Goal: Information Seeking & Learning: Learn about a topic

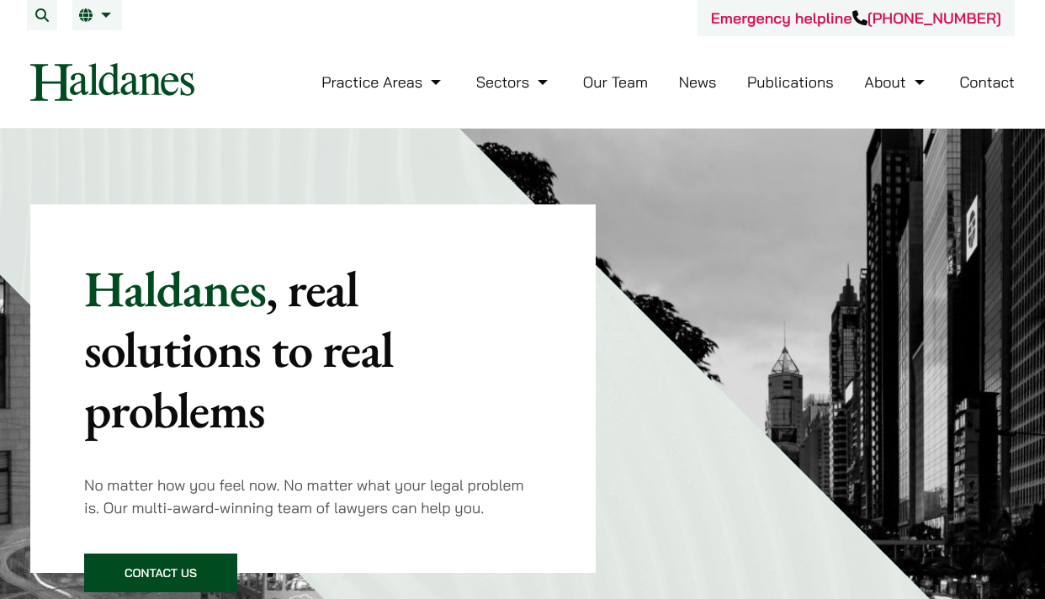
click at [609, 85] on link "Our Team" at bounding box center [615, 81] width 65 height 19
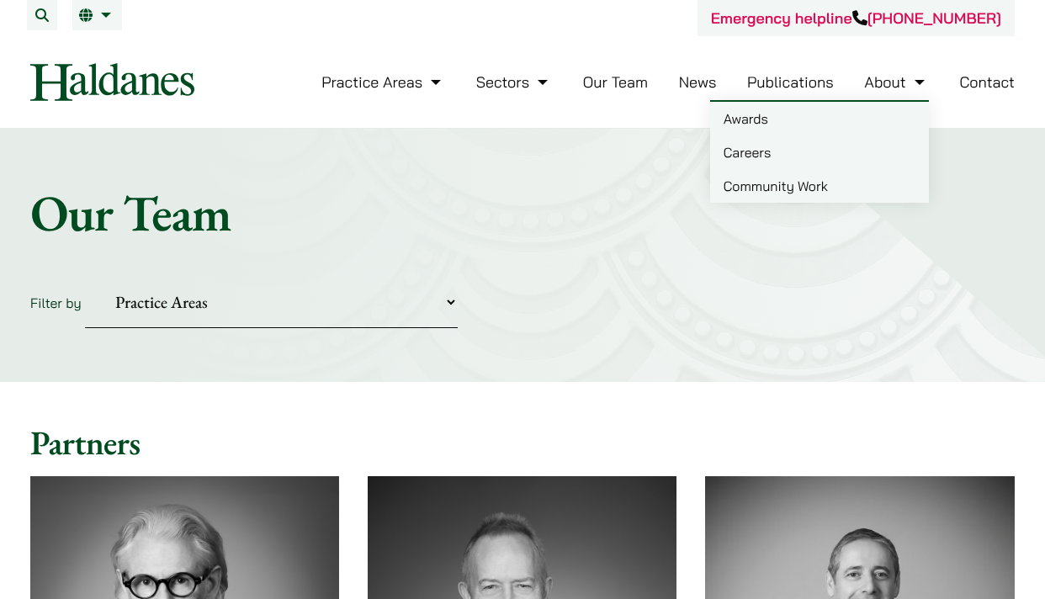
click at [749, 147] on link "Careers" at bounding box center [819, 152] width 219 height 34
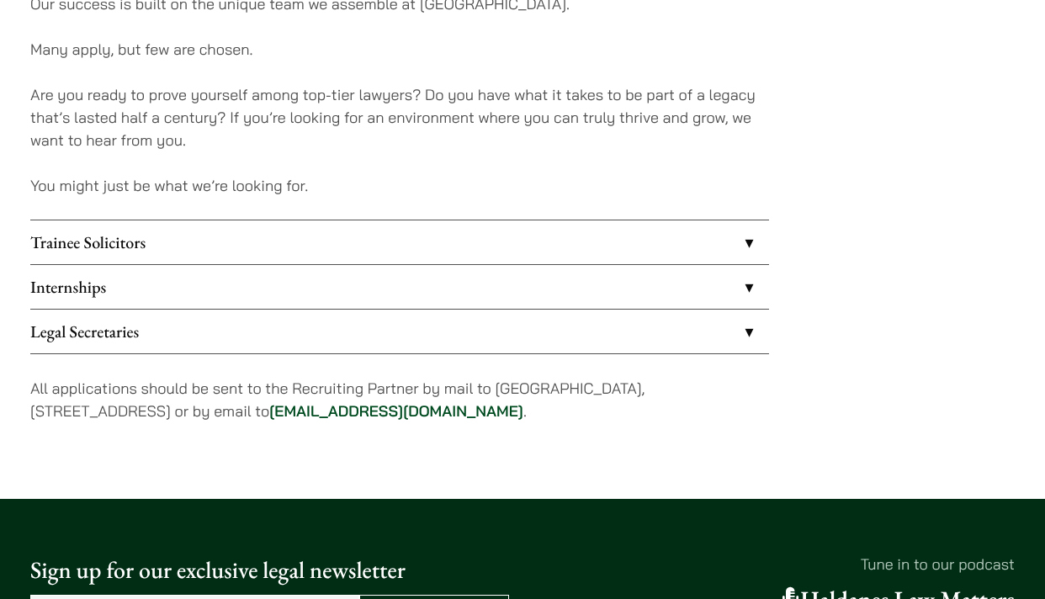
scroll to position [1514, 0]
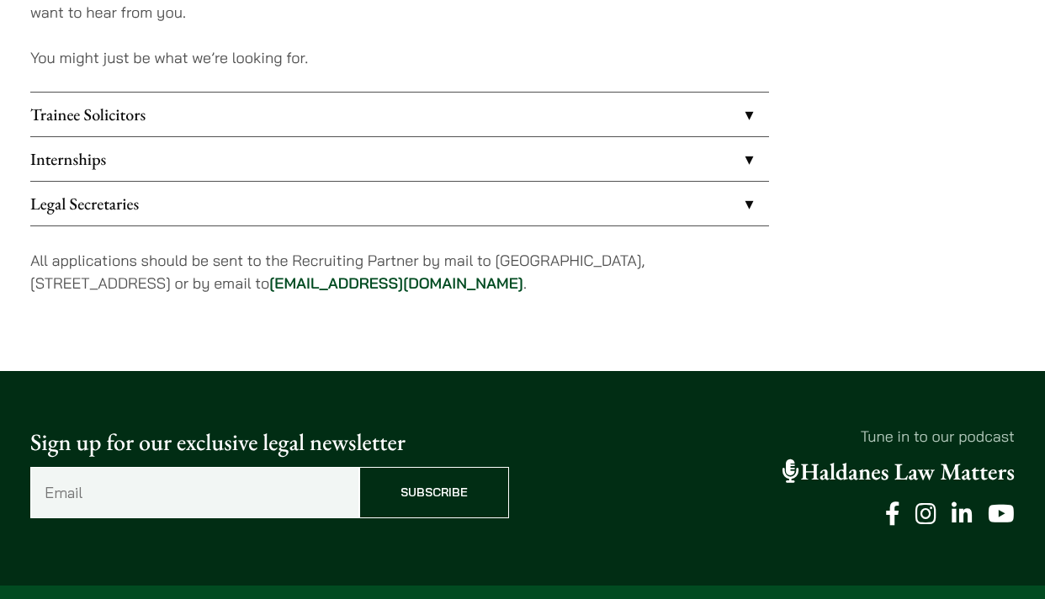
click at [750, 114] on link "Trainee Solicitors" at bounding box center [399, 115] width 738 height 44
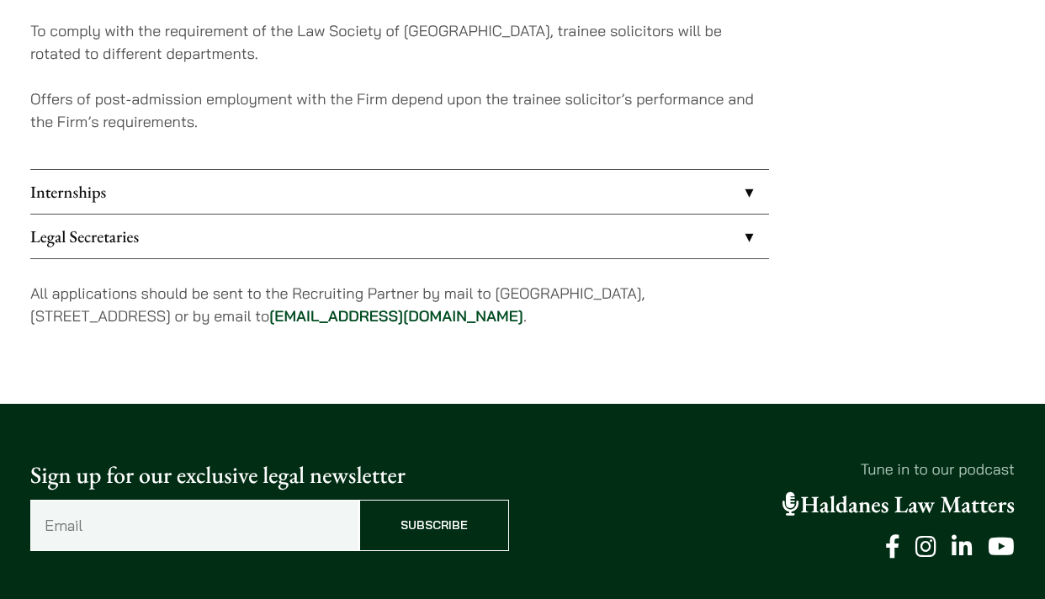
scroll to position [1935, 0]
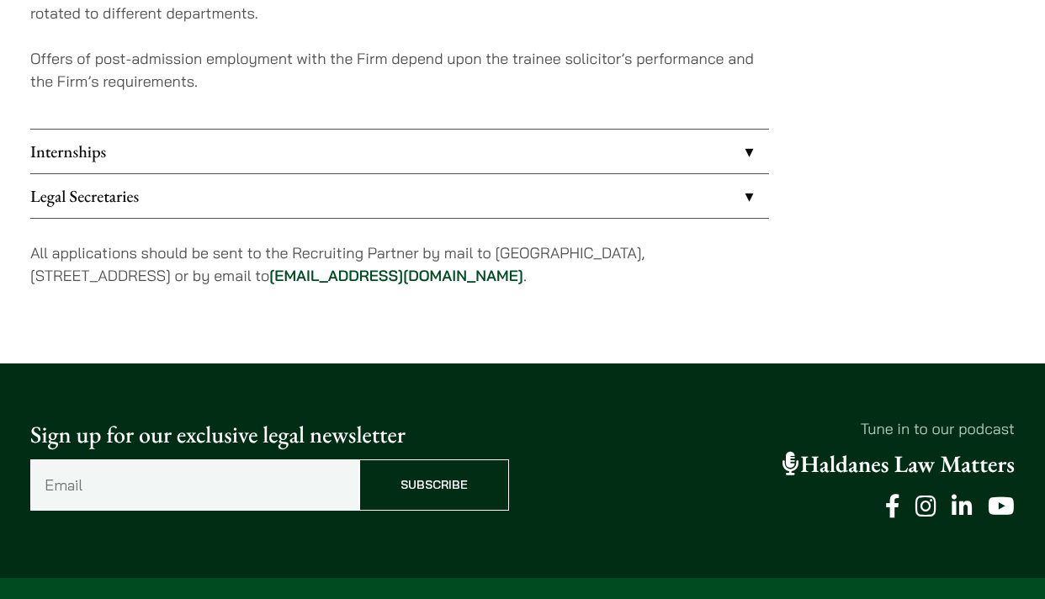
click at [745, 151] on link "Internships" at bounding box center [399, 152] width 738 height 44
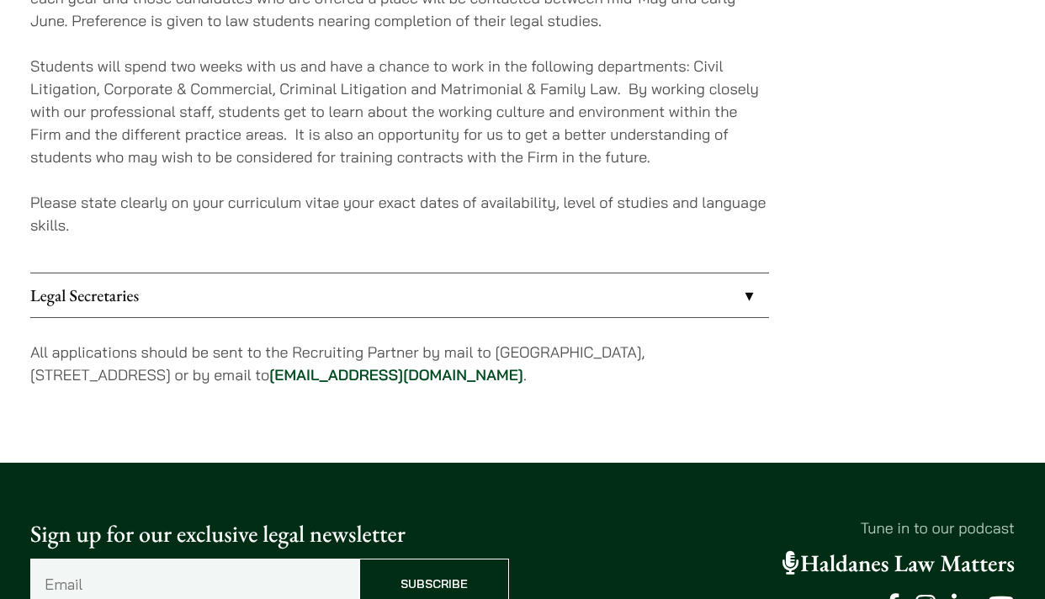
scroll to position [1766, 0]
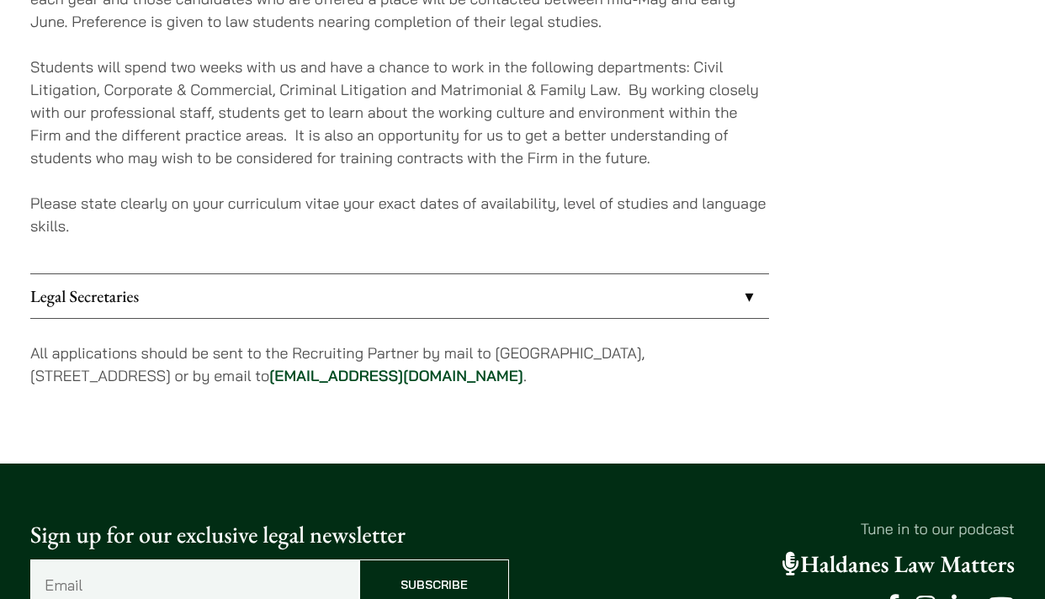
click at [749, 289] on link "Legal Secretaries" at bounding box center [399, 296] width 738 height 44
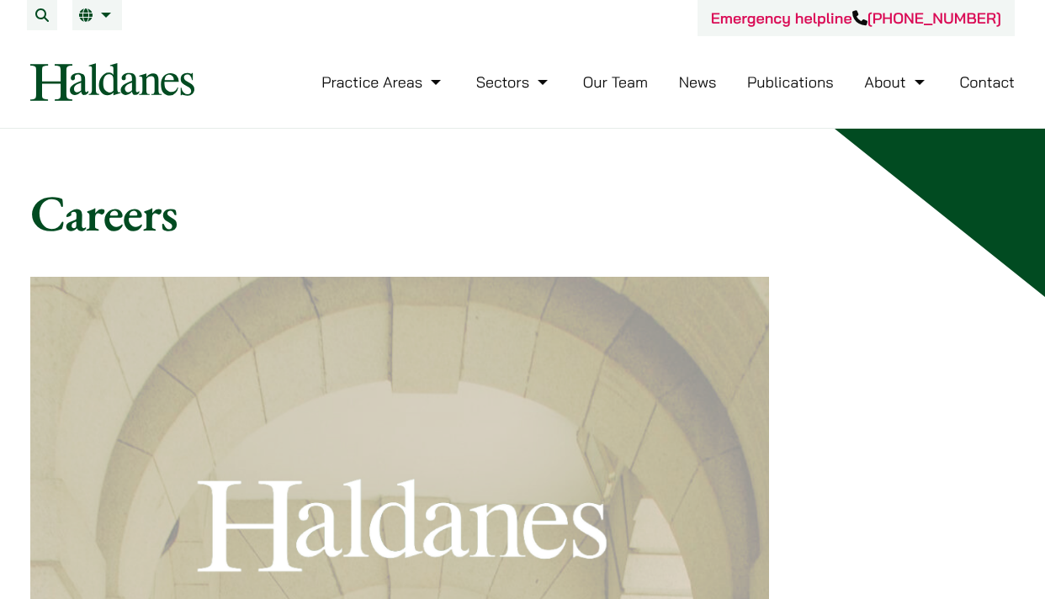
click at [689, 83] on link "News" at bounding box center [698, 81] width 38 height 19
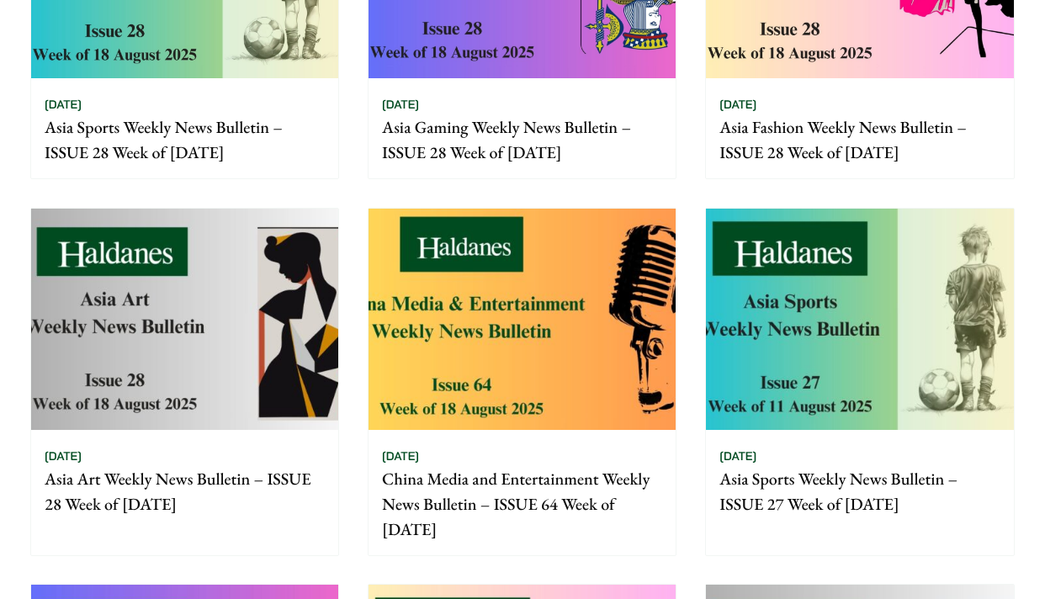
scroll to position [757, 0]
